Goal: Information Seeking & Learning: Stay updated

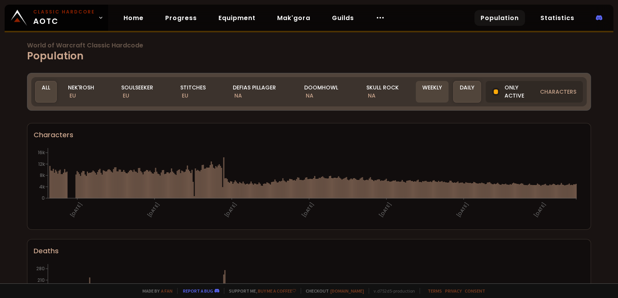
click at [435, 96] on div "Weekly" at bounding box center [432, 92] width 33 height 22
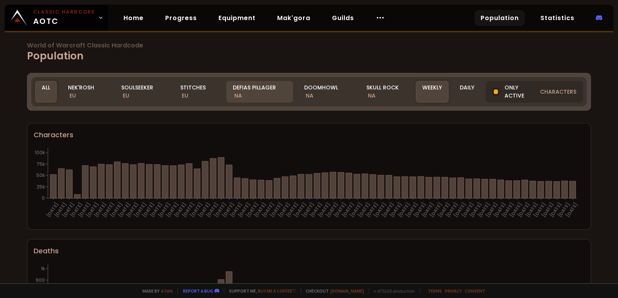
click at [257, 88] on div "Defias Pillager NA" at bounding box center [259, 92] width 67 height 22
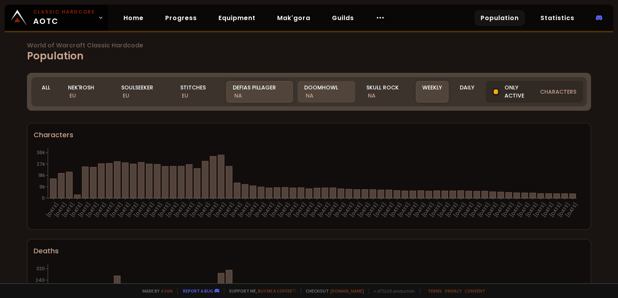
click at [322, 94] on div "Doomhowl NA" at bounding box center [327, 92] width 58 height 22
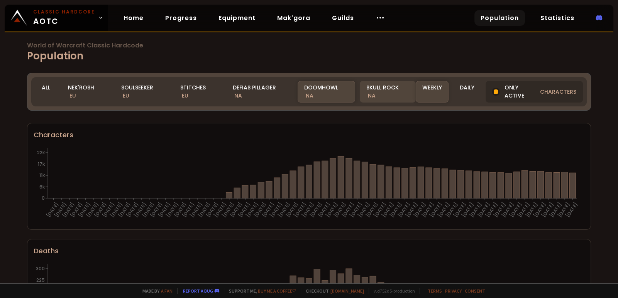
click at [372, 96] on div "Skull Rock NA" at bounding box center [388, 92] width 56 height 22
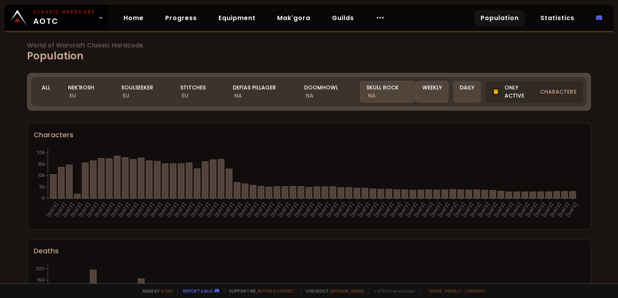
click at [337, 91] on div "Doomhowl NA" at bounding box center [327, 92] width 58 height 22
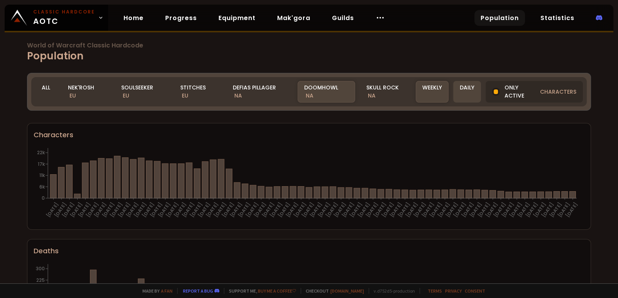
click at [456, 86] on div "Daily" at bounding box center [467, 92] width 28 height 22
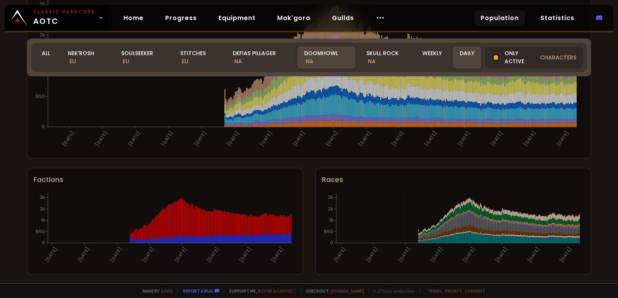
scroll to position [77, 0]
